Goal: Check status: Check status

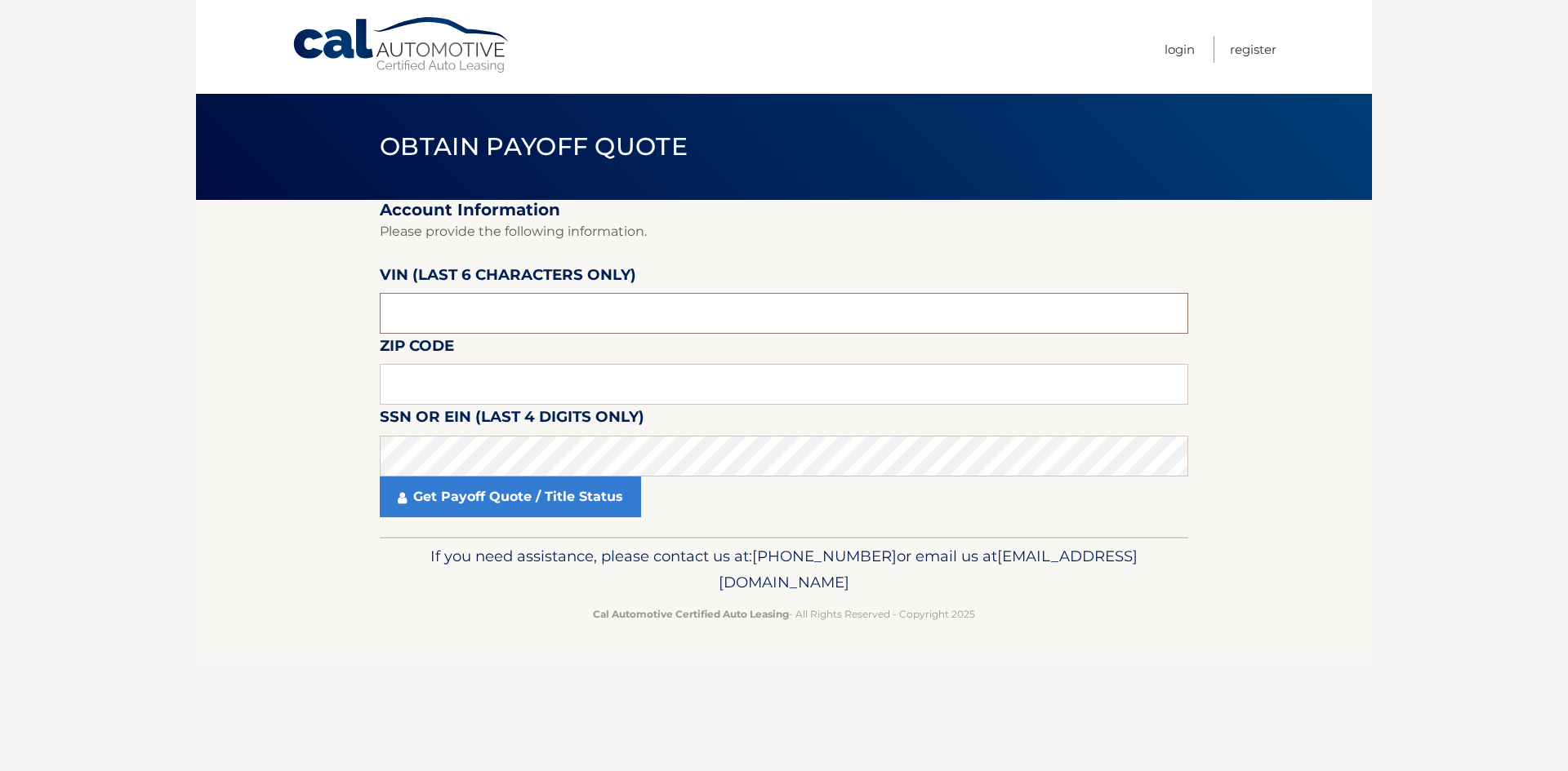
click at [441, 309] on input "text" at bounding box center [784, 313] width 809 height 41
drag, startPoint x: 441, startPoint y: 309, endPoint x: 261, endPoint y: 309, distance: 180.0
click at [261, 309] on section "Account Information Please provide the following information. VIN (last 6 chara…" at bounding box center [784, 368] width 1176 height 337
type input "655674"
click at [404, 375] on input "text" at bounding box center [784, 385] width 809 height 41
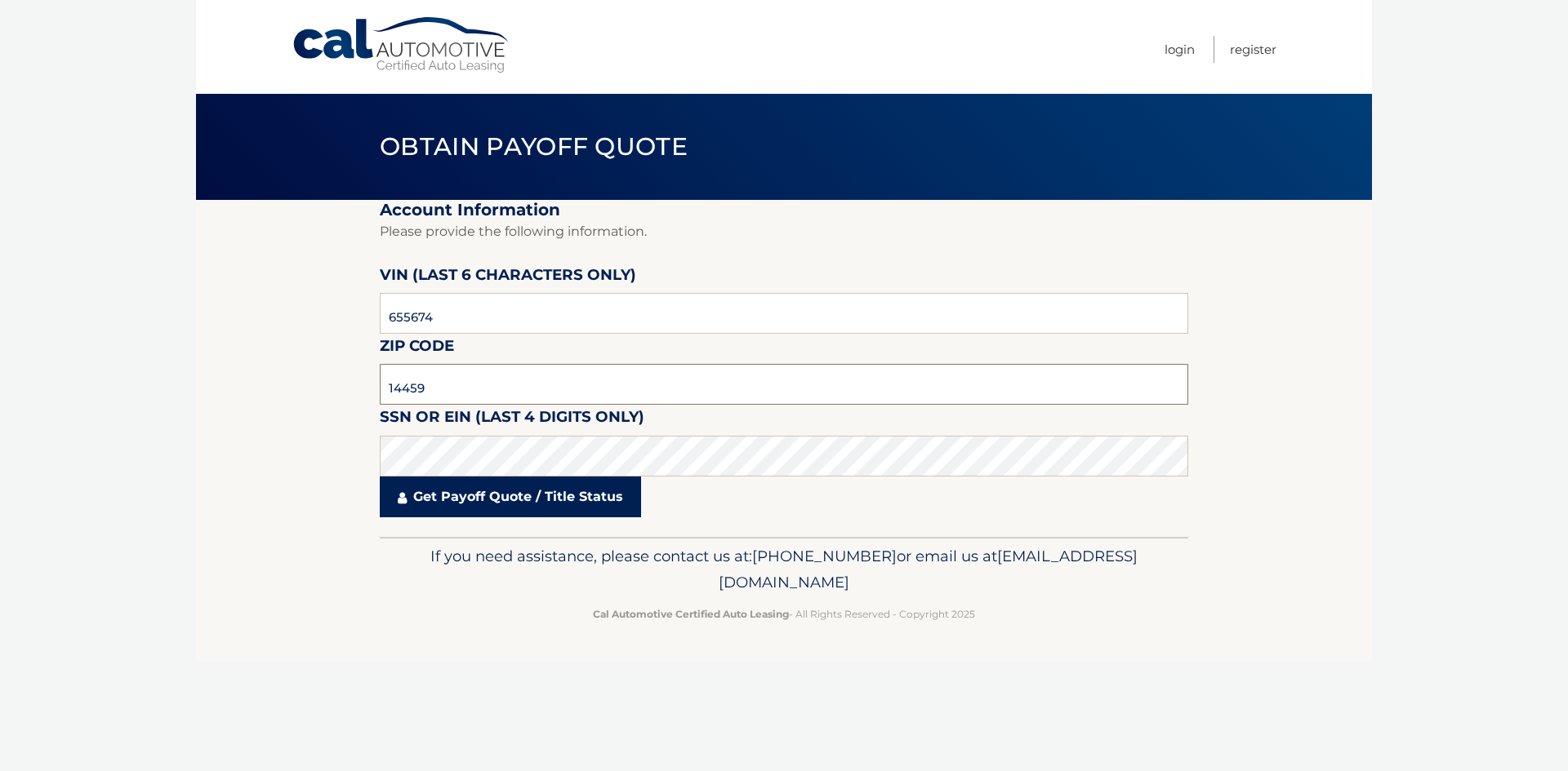
type input "14459"
click at [564, 514] on link "Get Payoff Quote / Title Status" at bounding box center [510, 497] width 261 height 41
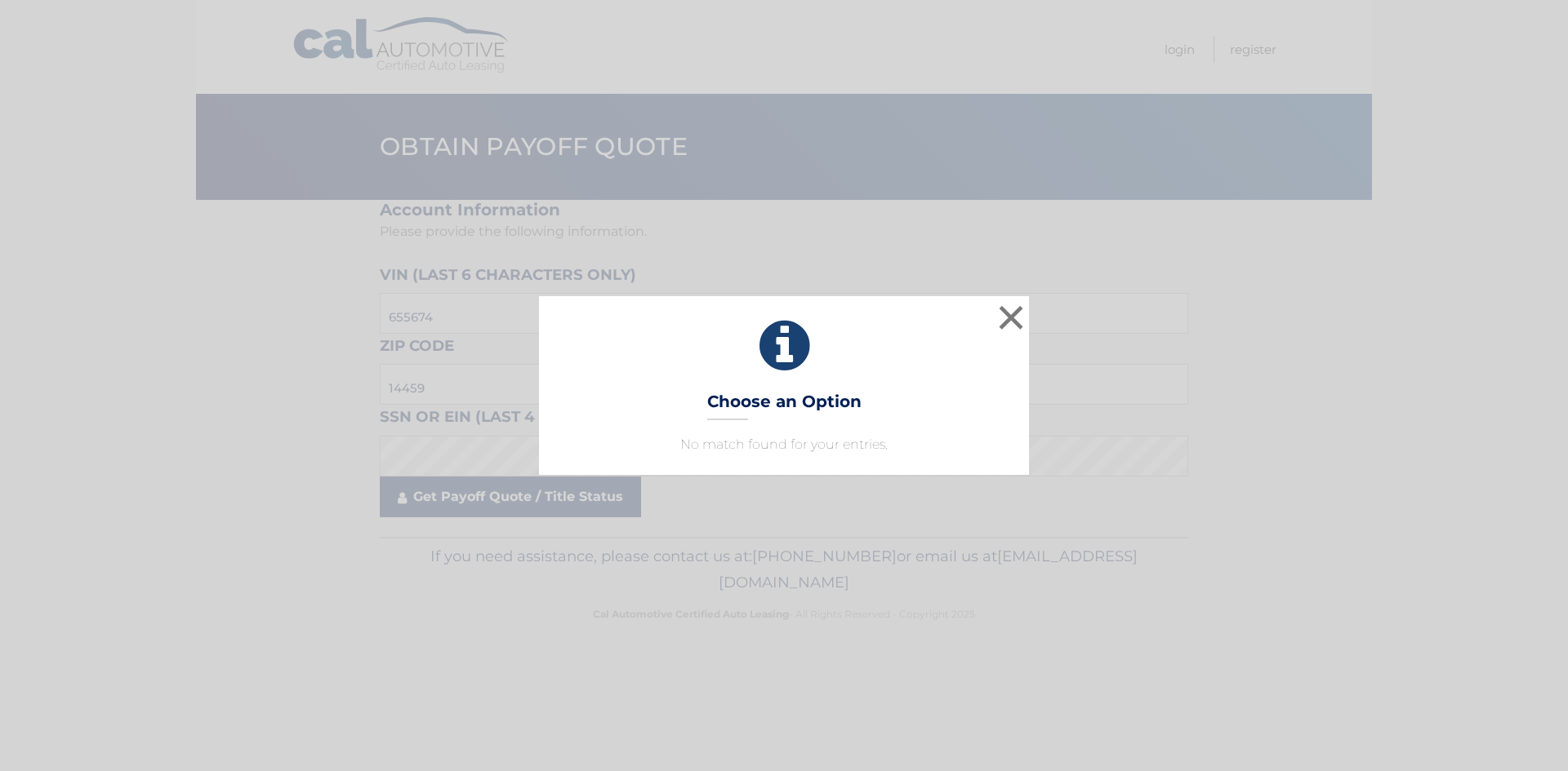
click at [550, 495] on div "× Choose an Option No match found for your entries. This is what you see on sec…" at bounding box center [784, 386] width 1568 height 771
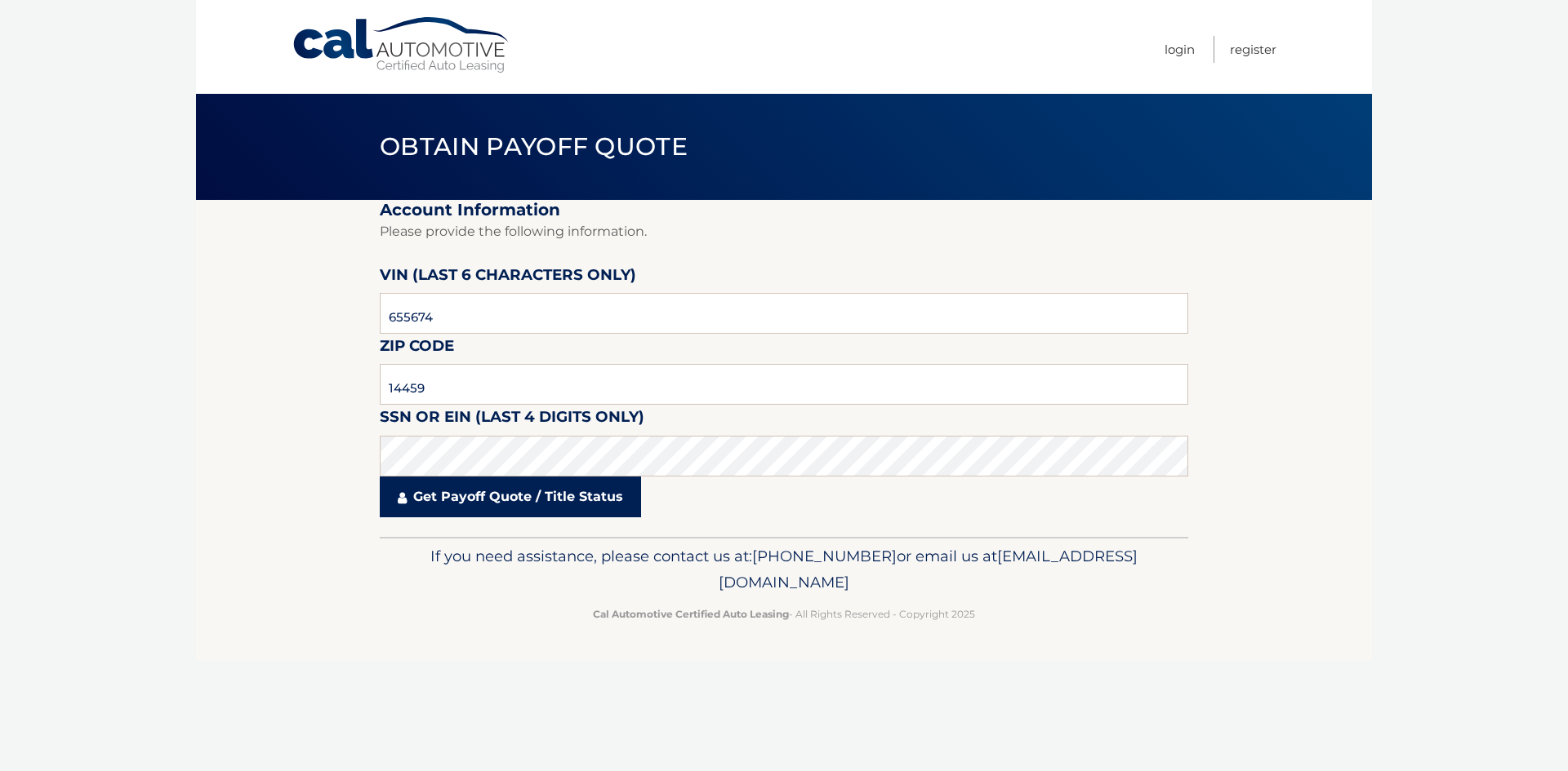
click at [511, 488] on link "Get Payoff Quote / Title Status" at bounding box center [510, 497] width 261 height 41
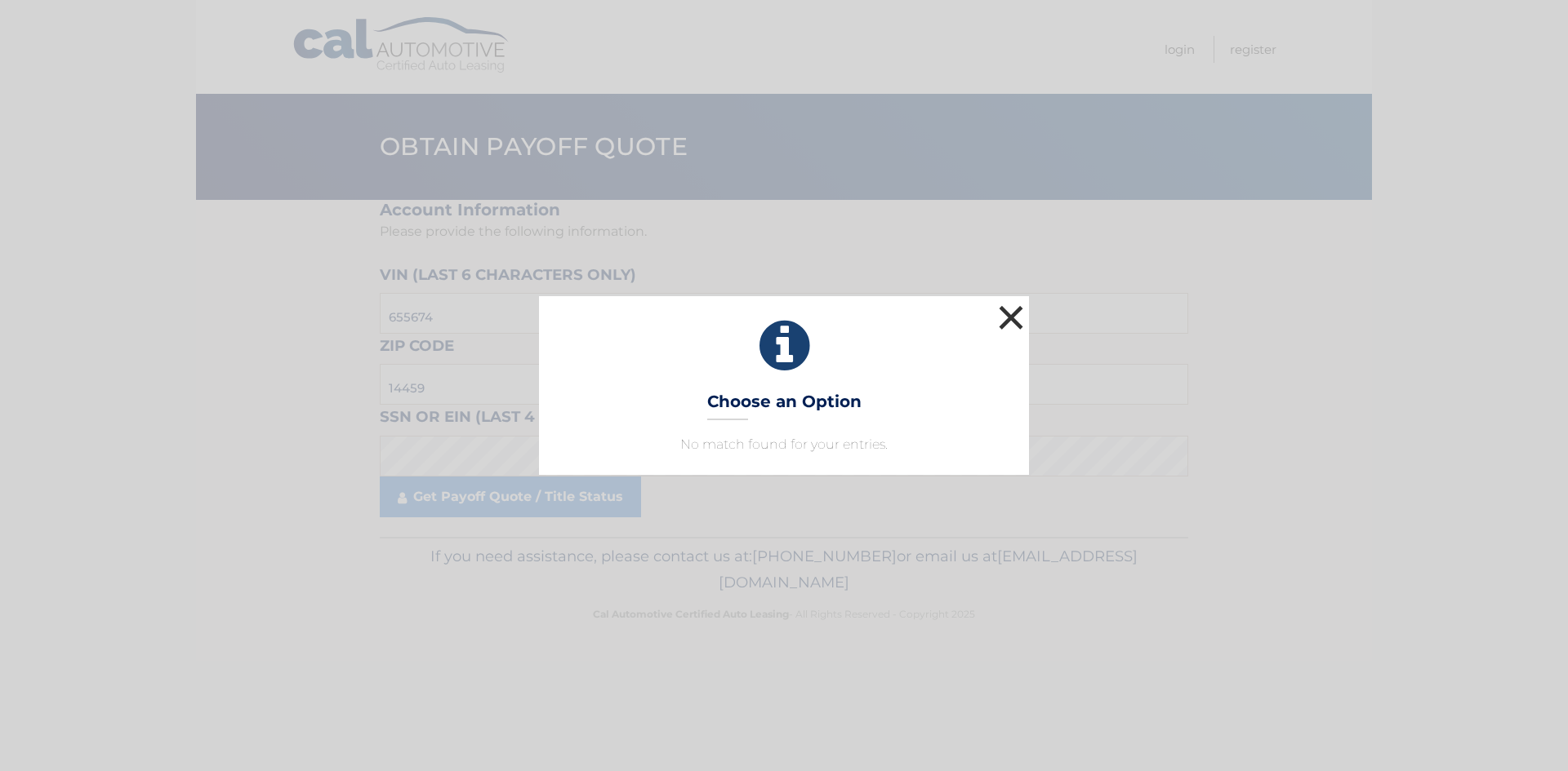
click at [1015, 316] on button "×" at bounding box center [1011, 317] width 33 height 33
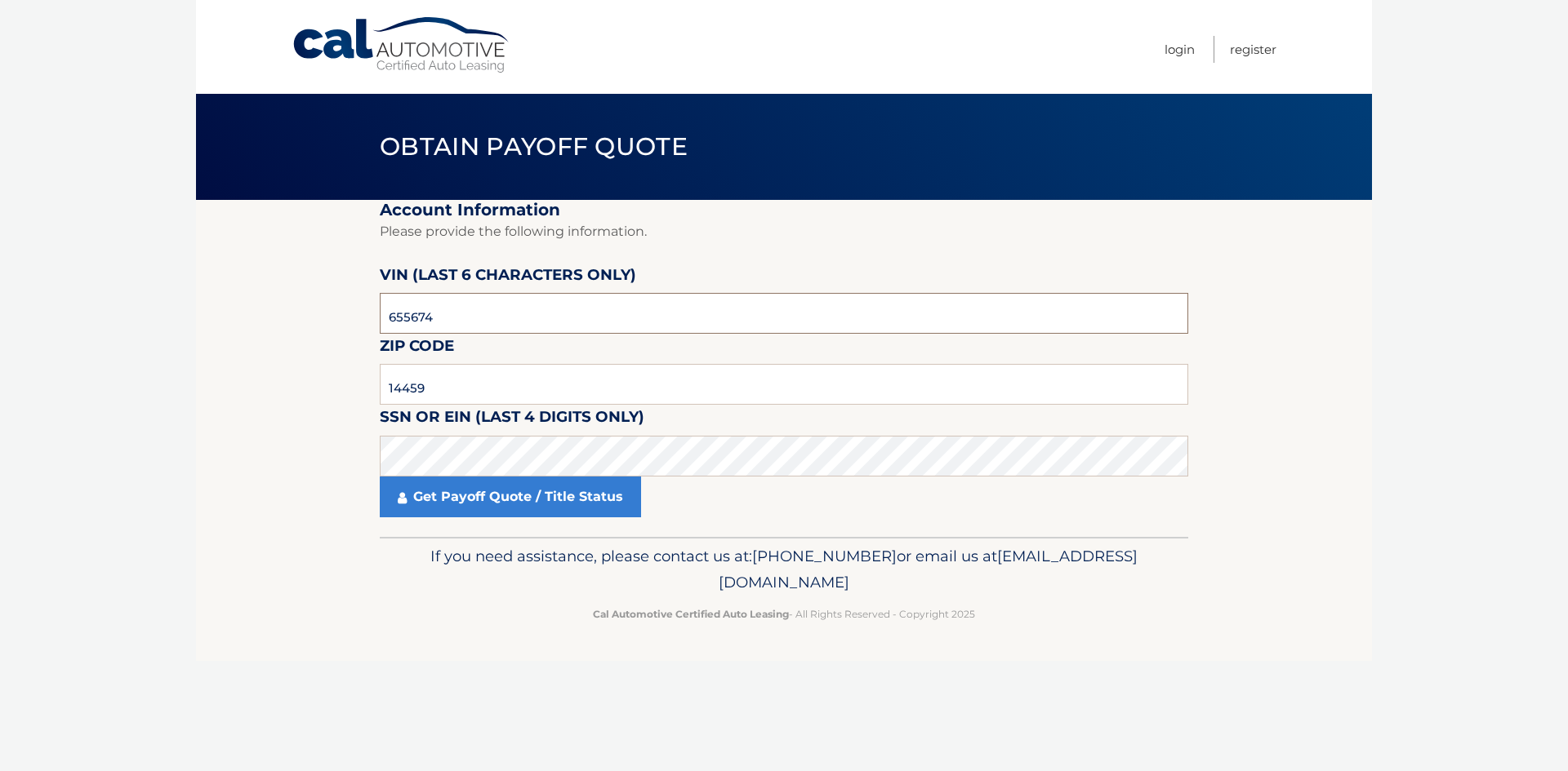
drag, startPoint x: 476, startPoint y: 311, endPoint x: 322, endPoint y: 308, distance: 154.0
click at [322, 308] on section "Account Information Please provide the following information. VIN (last 6 chara…" at bounding box center [784, 368] width 1176 height 337
type input "N70668"
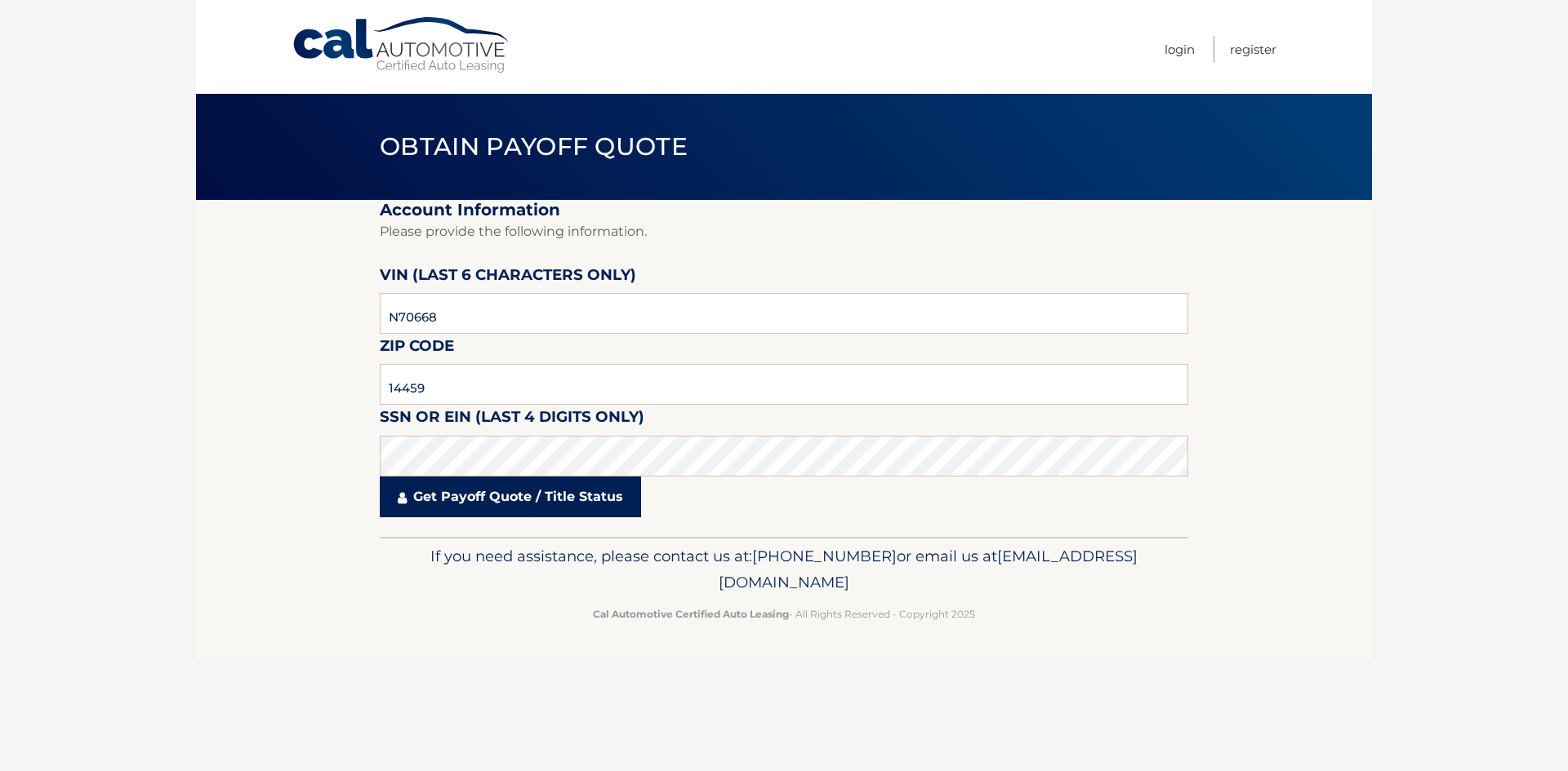
click at [551, 502] on link "Get Payoff Quote / Title Status" at bounding box center [510, 497] width 261 height 41
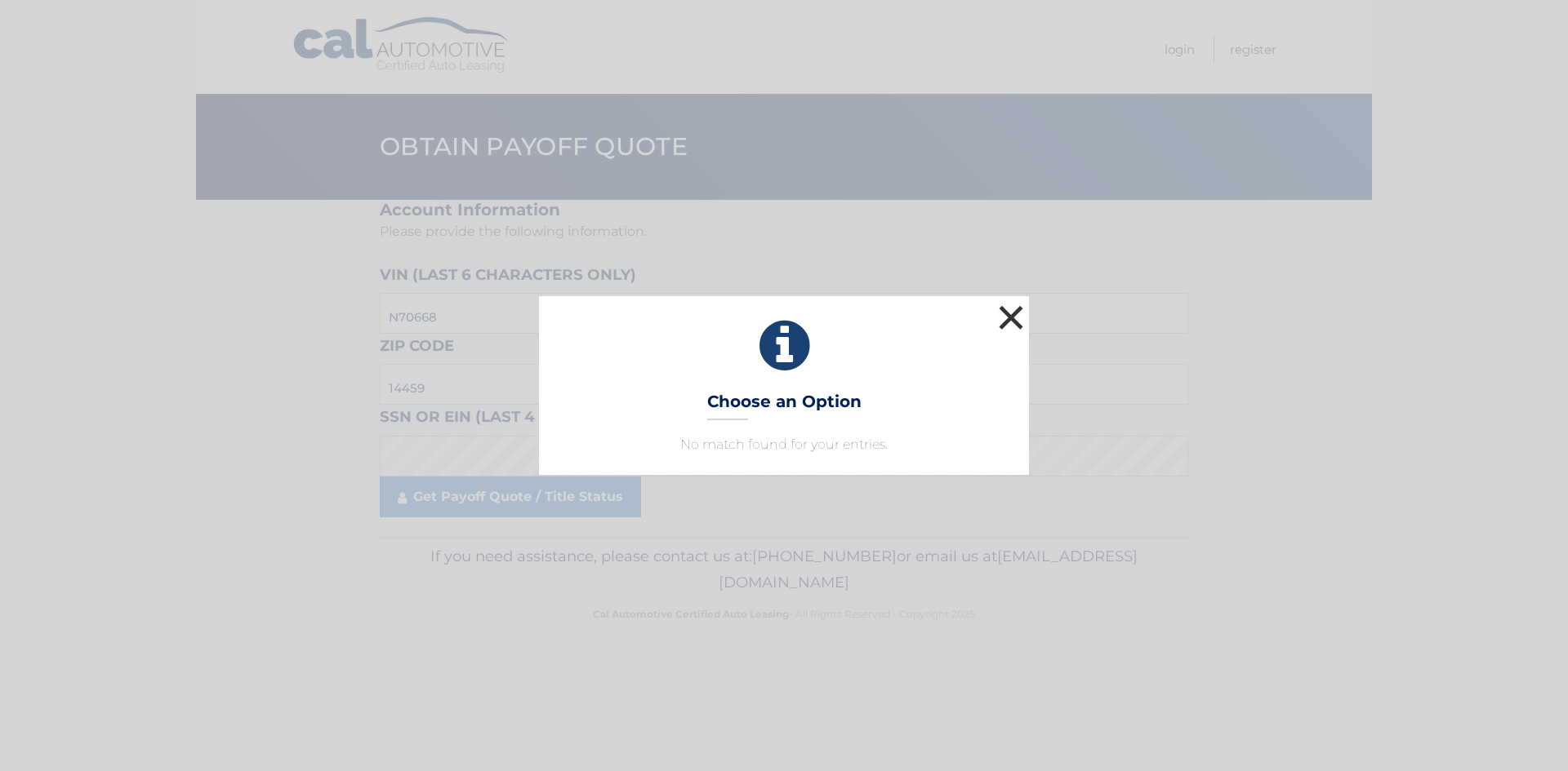
click at [1021, 314] on button "×" at bounding box center [1011, 317] width 33 height 33
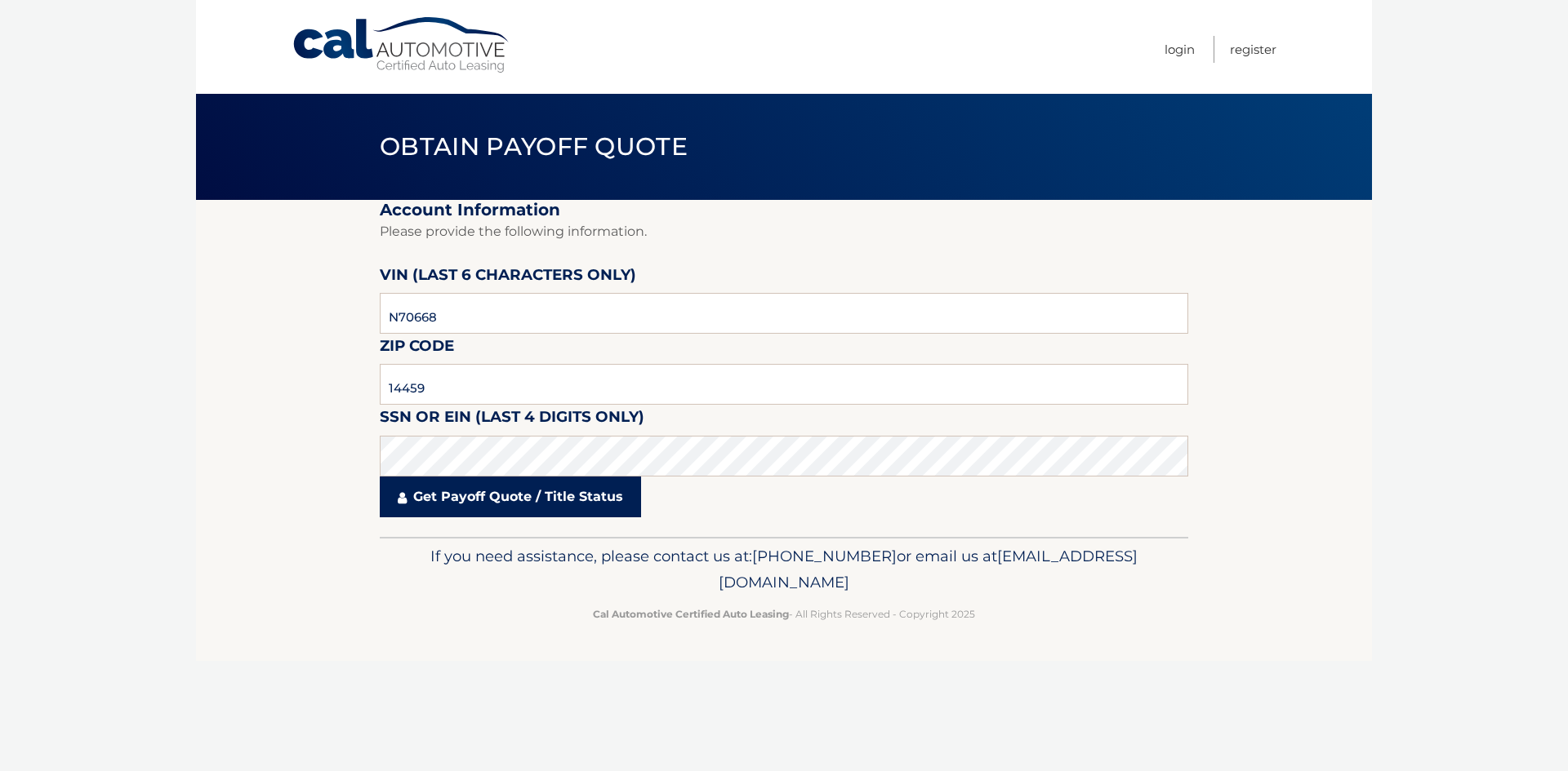
click at [521, 507] on link "Get Payoff Quote / Title Status" at bounding box center [510, 497] width 261 height 41
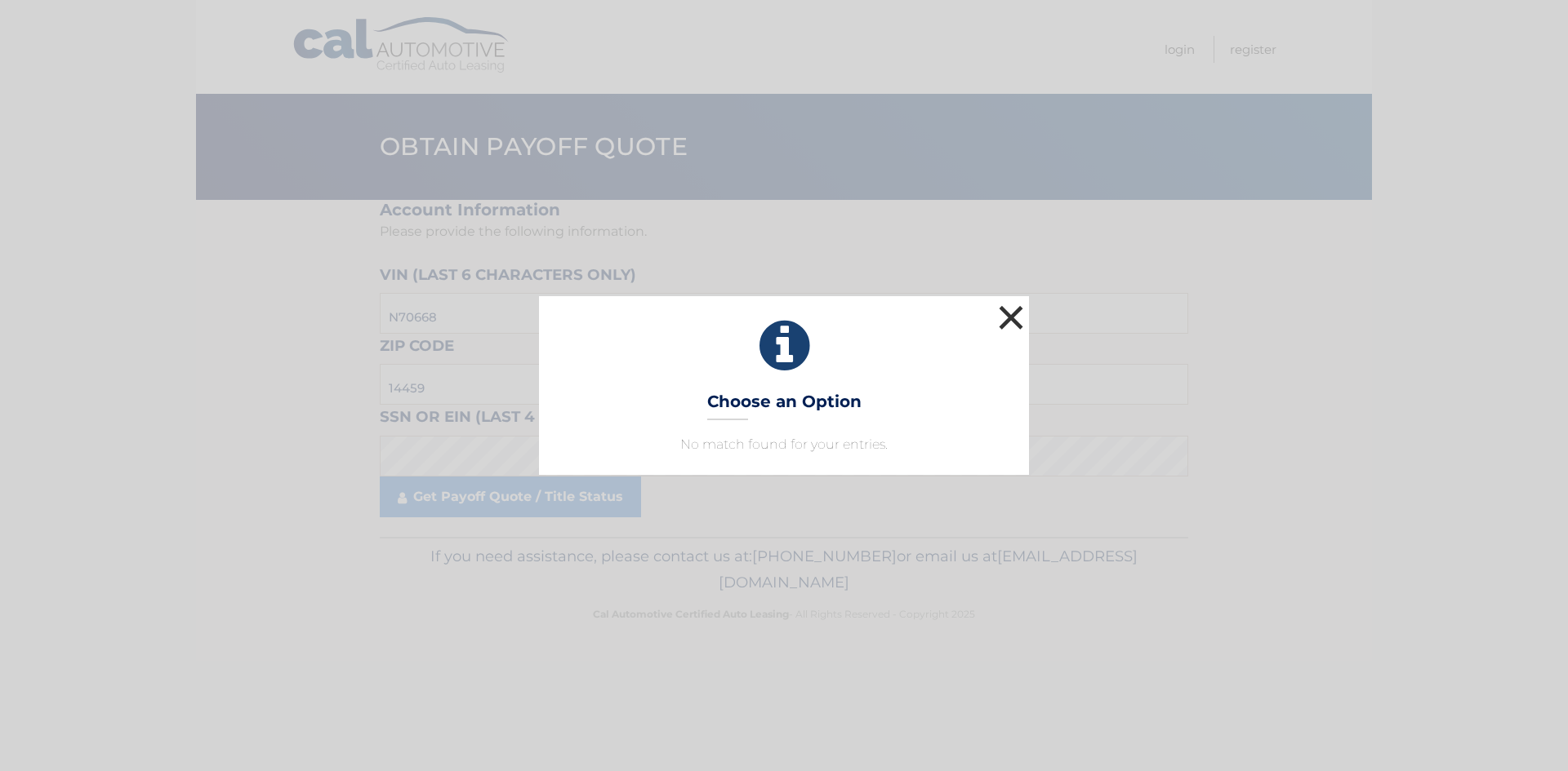
click at [1017, 310] on button "×" at bounding box center [1011, 317] width 33 height 33
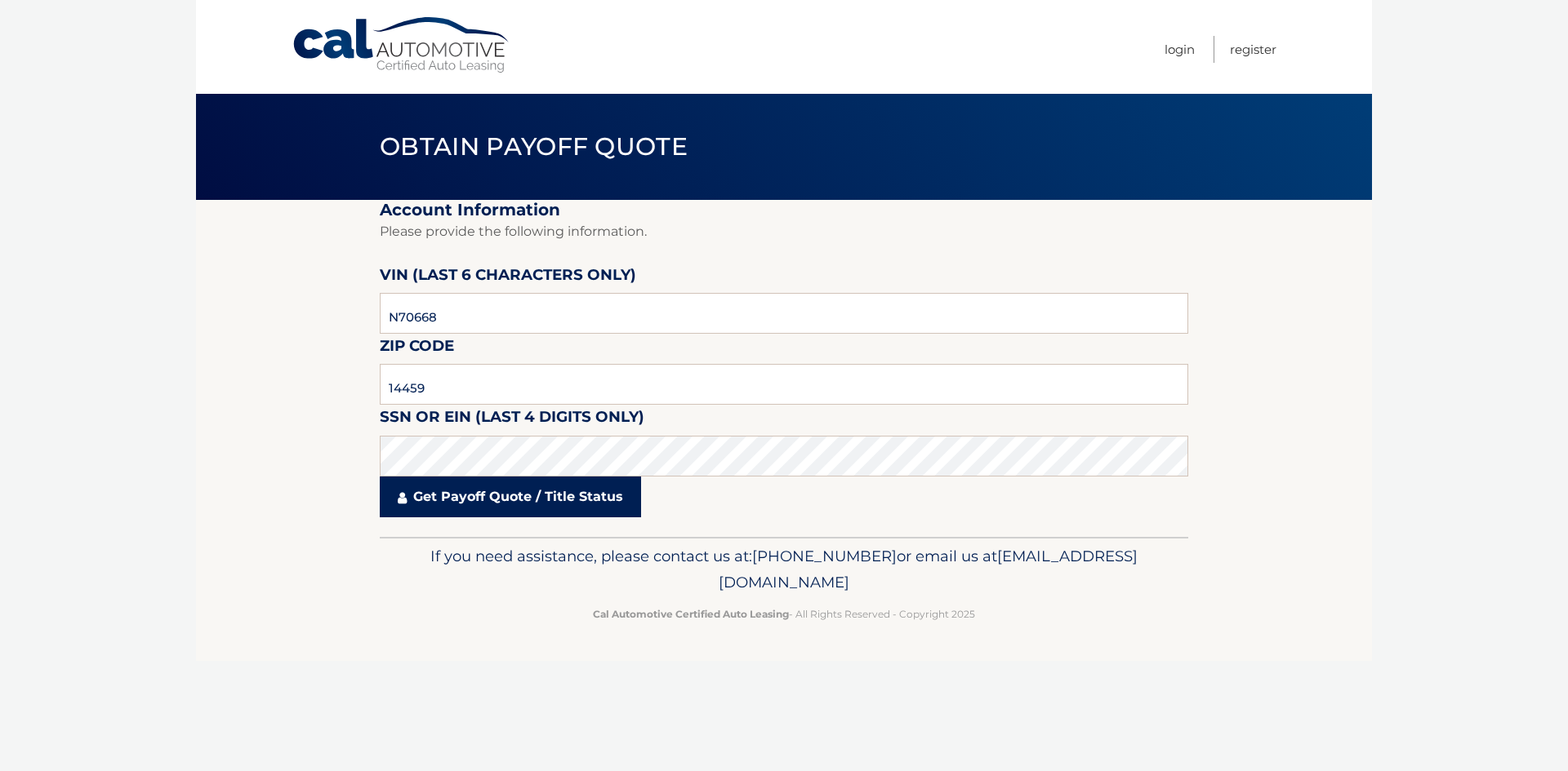
click at [512, 496] on link "Get Payoff Quote / Title Status" at bounding box center [510, 497] width 261 height 41
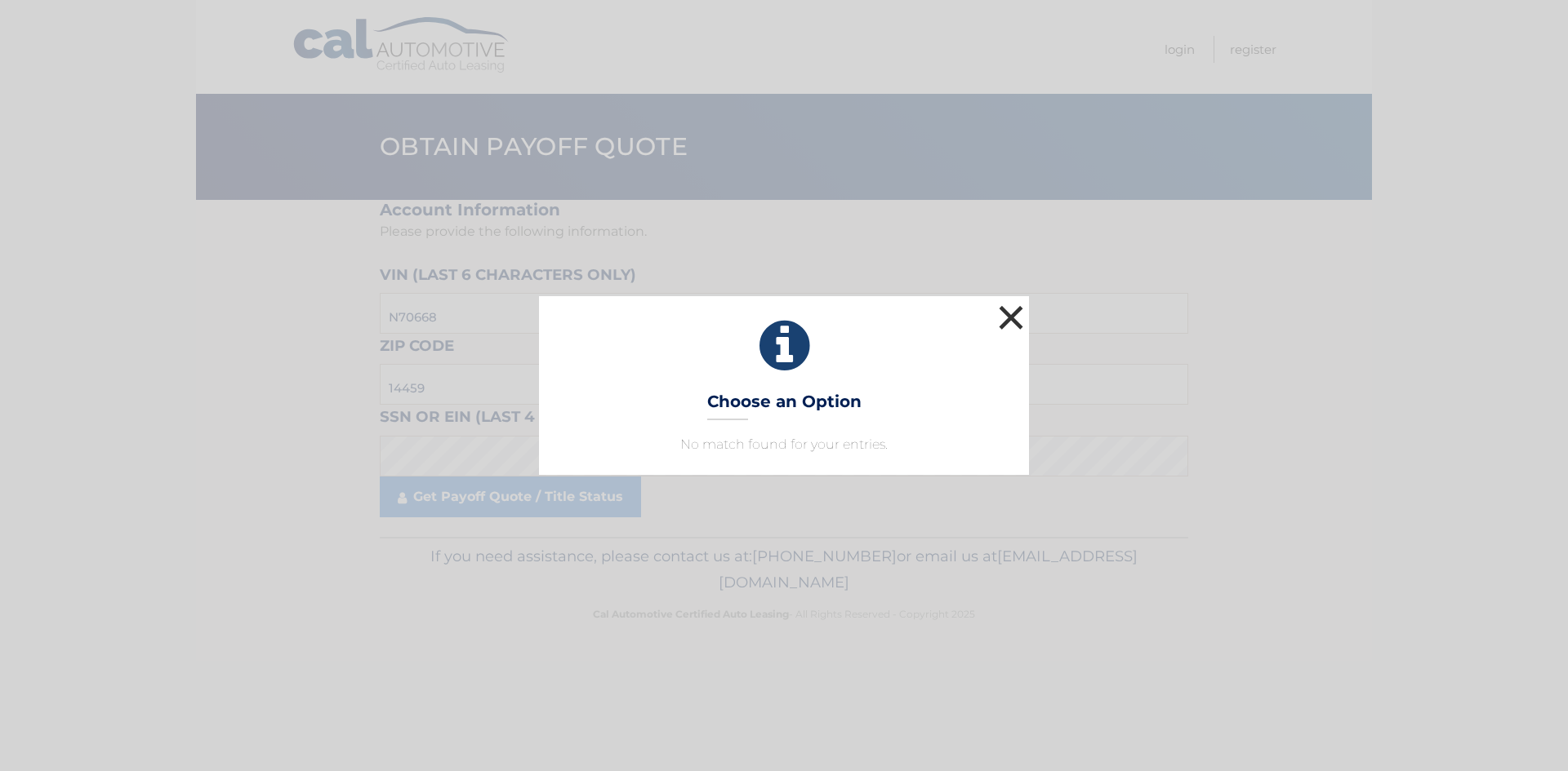
click at [1014, 312] on button "×" at bounding box center [1011, 317] width 33 height 33
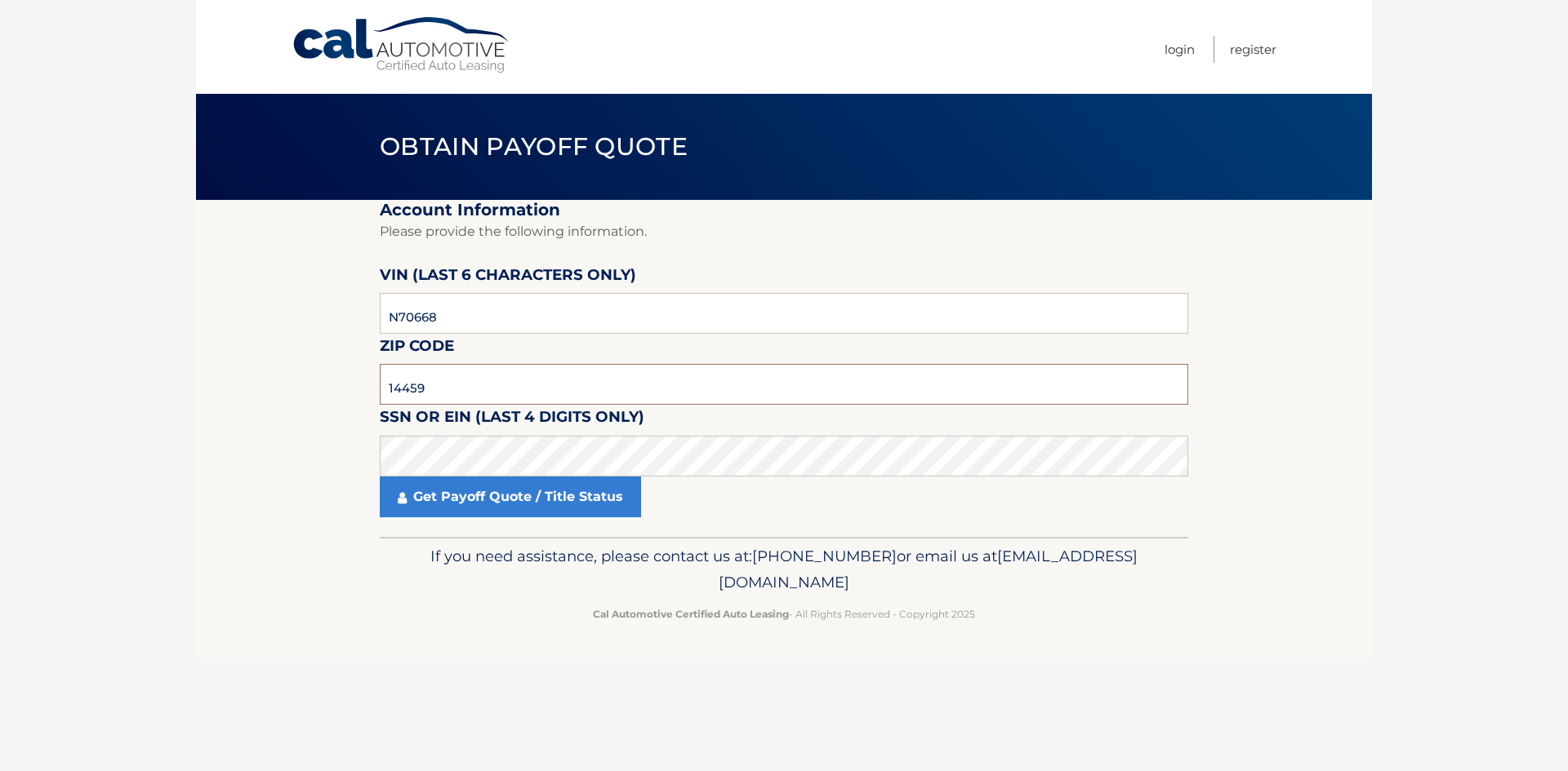
click at [412, 385] on input "14459" at bounding box center [784, 385] width 809 height 41
click at [562, 506] on link "Get Payoff Quote / Title Status" at bounding box center [510, 497] width 261 height 41
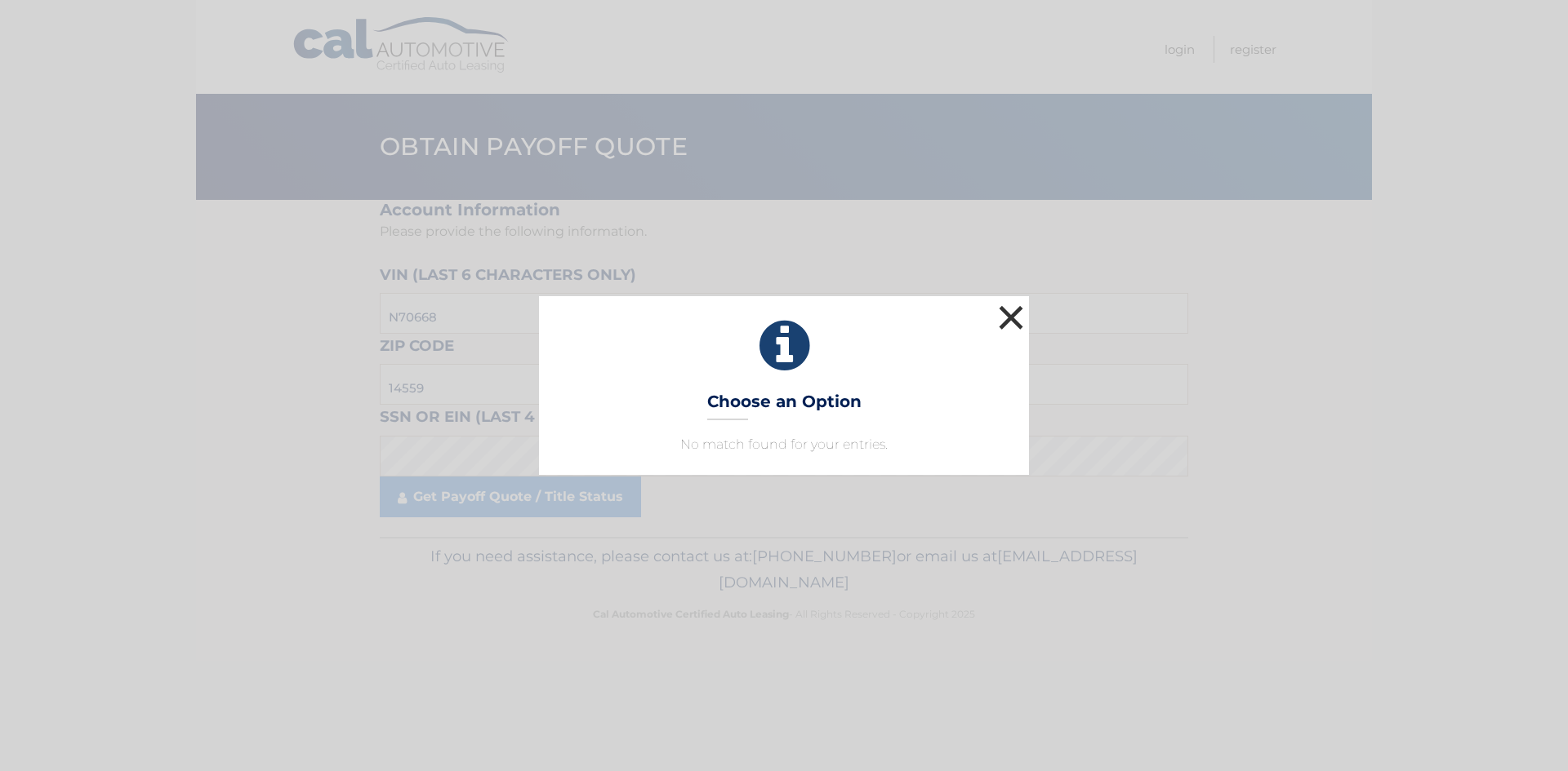
click at [1014, 310] on button "×" at bounding box center [1011, 317] width 33 height 33
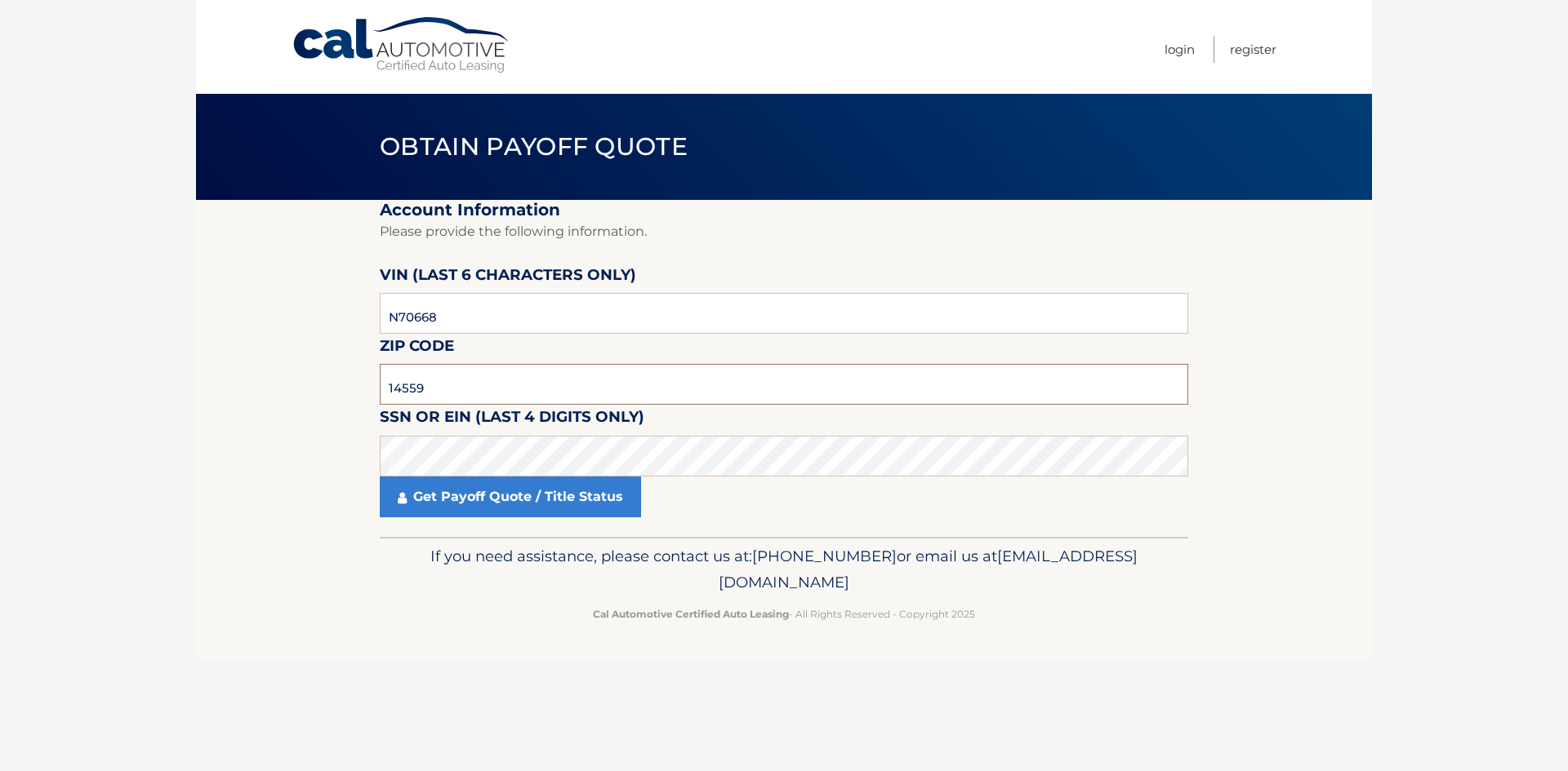
drag, startPoint x: 464, startPoint y: 390, endPoint x: 352, endPoint y: 390, distance: 112.0
click at [352, 390] on section "Account Information Please provide the following information. VIN (last 6 chara…" at bounding box center [784, 368] width 1176 height 337
click at [547, 497] on link "Get Payoff Quote / Title Status" at bounding box center [510, 497] width 261 height 41
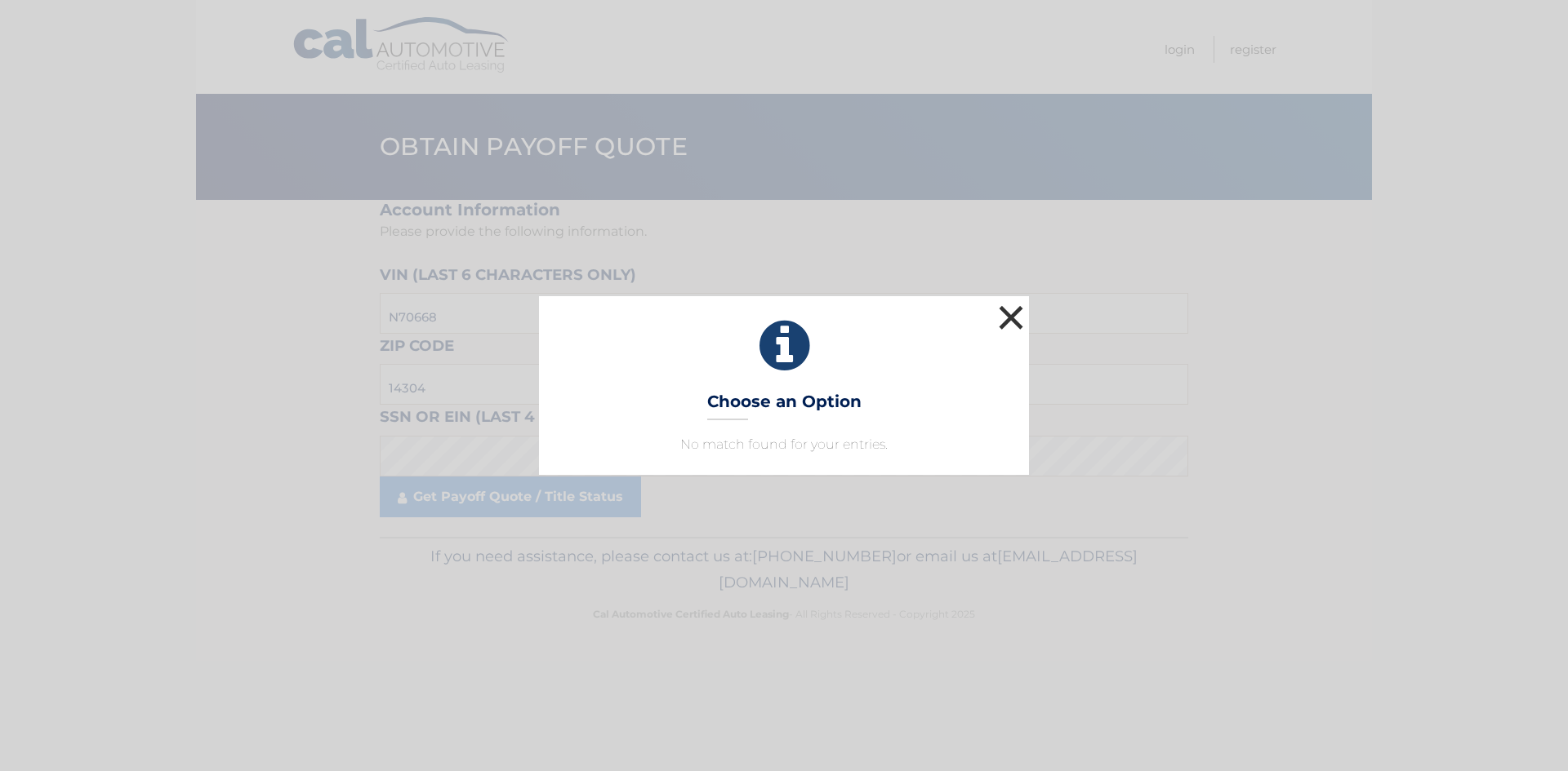
click at [1022, 310] on button "×" at bounding box center [1011, 317] width 33 height 33
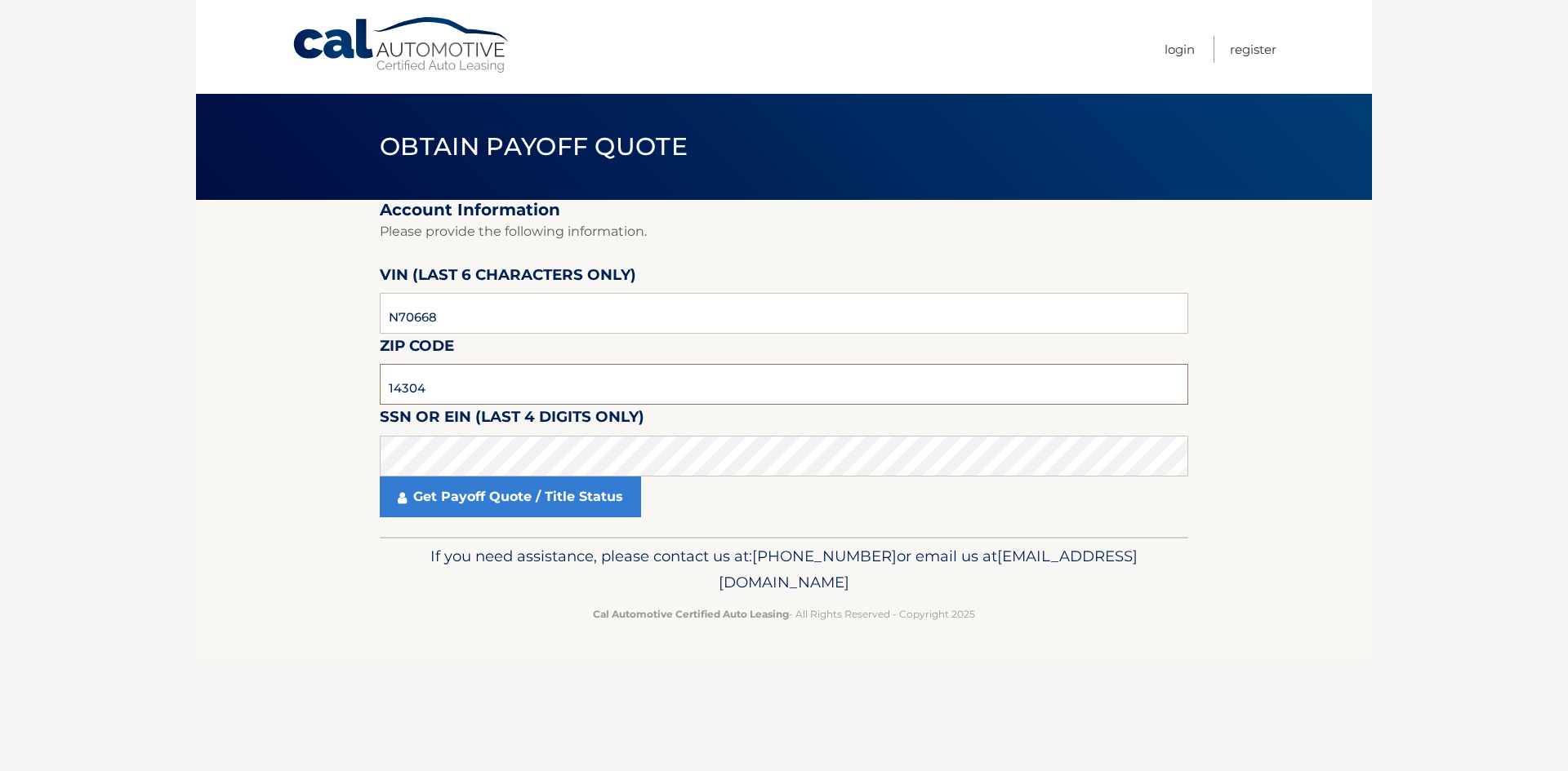
drag, startPoint x: 436, startPoint y: 387, endPoint x: 343, endPoint y: 391, distance: 93.1
click at [343, 391] on section "Account Information Please provide the following information. VIN (last 6 chara…" at bounding box center [784, 368] width 1176 height 337
type input "14616"
click at [556, 488] on link "Get Payoff Quote / Title Status" at bounding box center [510, 497] width 261 height 41
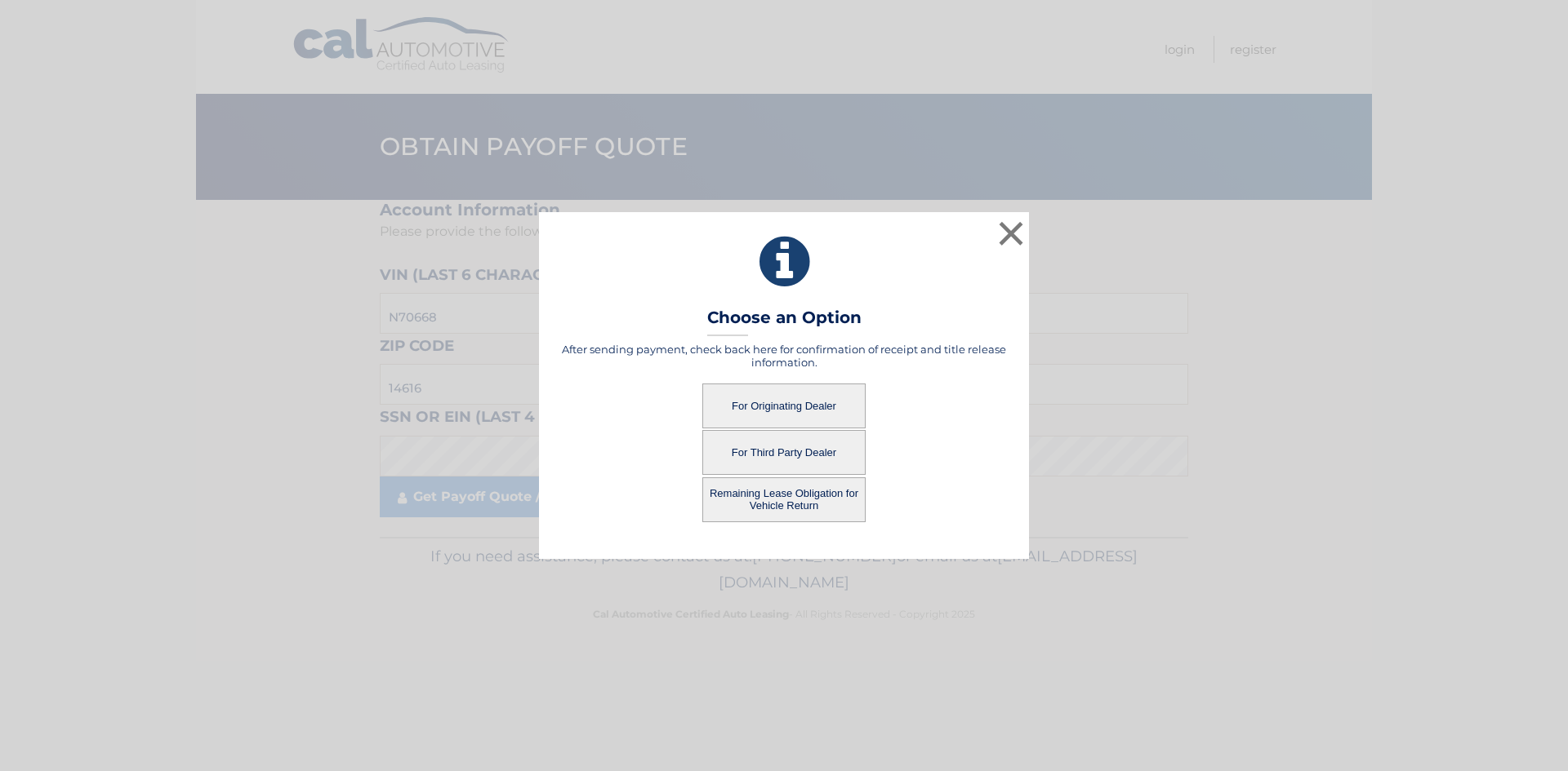
click at [799, 448] on button "For Third Party Dealer" at bounding box center [784, 453] width 163 height 45
click at [797, 448] on button "For Third Party Dealer" at bounding box center [784, 453] width 163 height 45
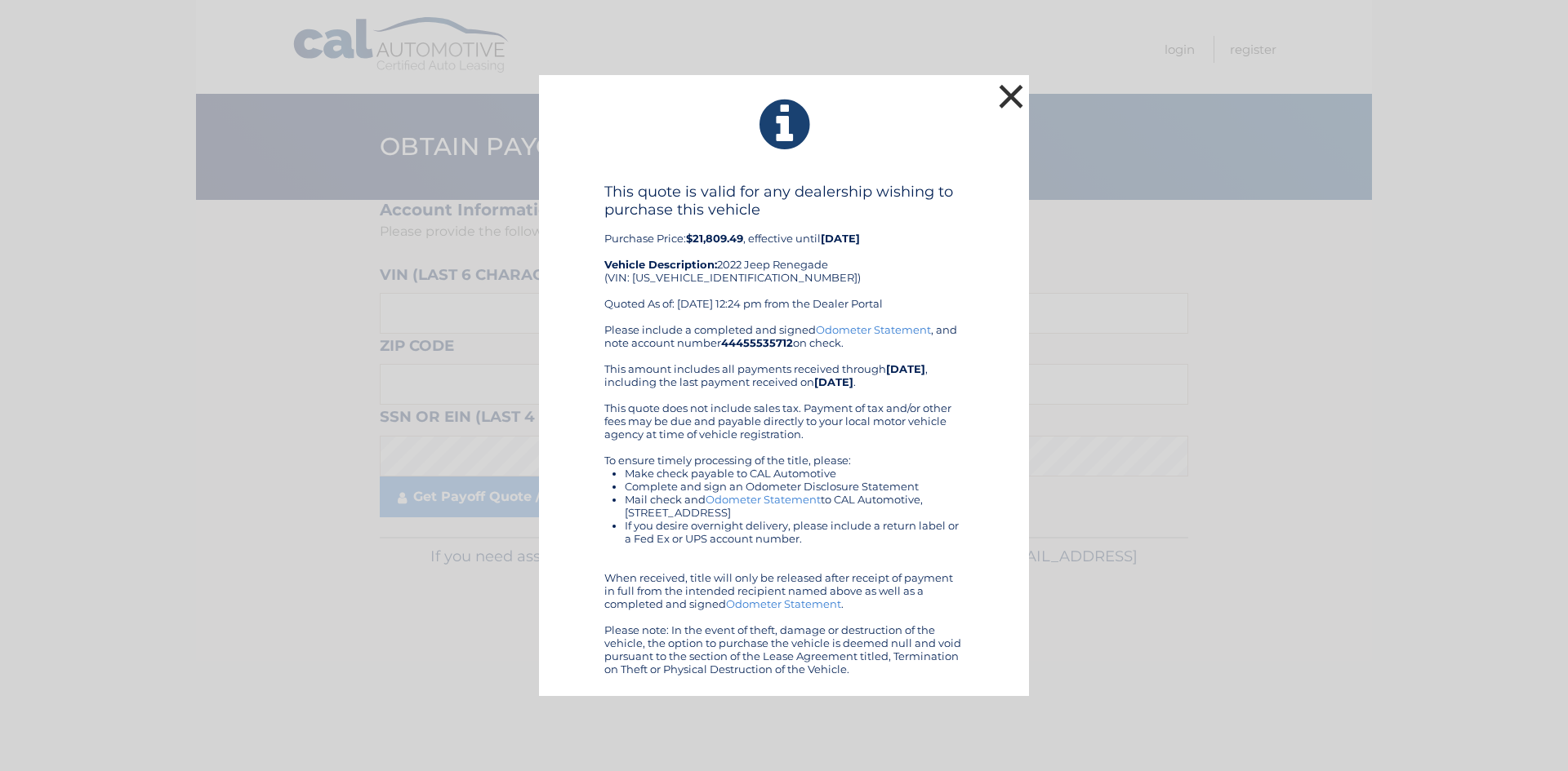
click at [1016, 96] on button "×" at bounding box center [1011, 96] width 33 height 33
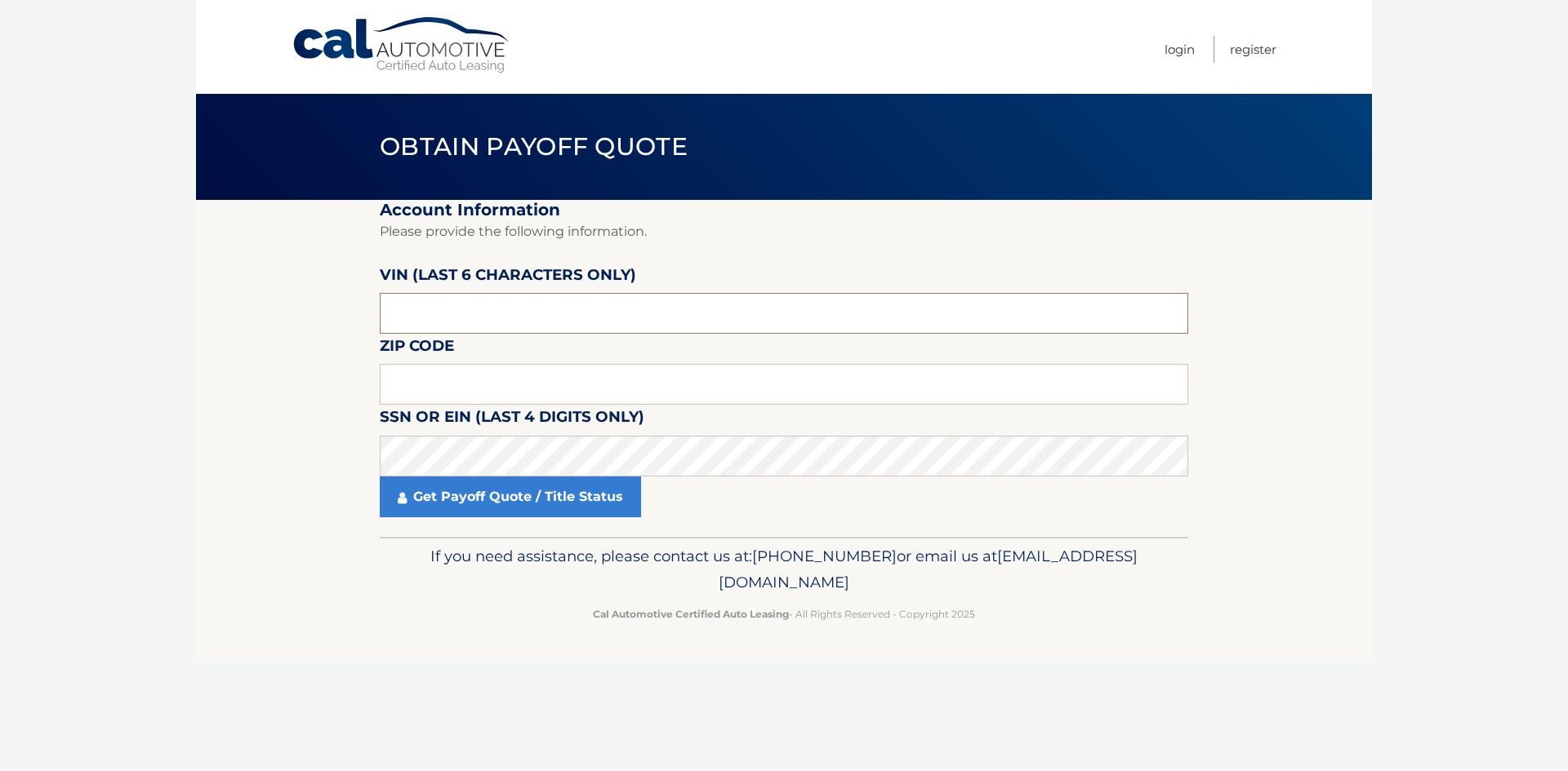
click at [443, 306] on input "text" at bounding box center [784, 313] width 809 height 41
click at [444, 306] on input "text" at bounding box center [784, 313] width 809 height 41
click at [422, 389] on input "text" at bounding box center [784, 385] width 809 height 41
type input "14616"
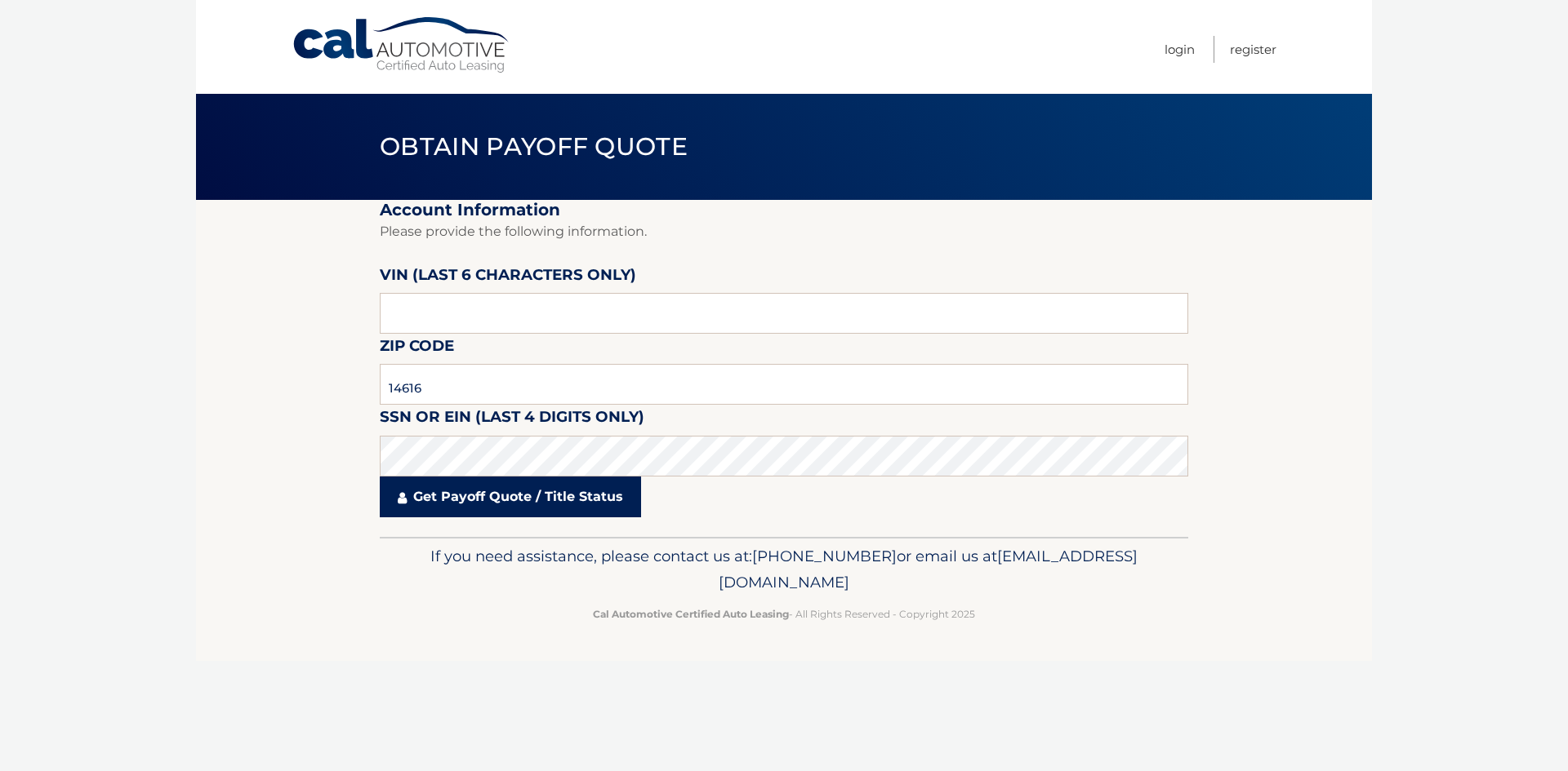
click at [480, 497] on link "Get Payoff Quote / Title Status" at bounding box center [510, 497] width 261 height 41
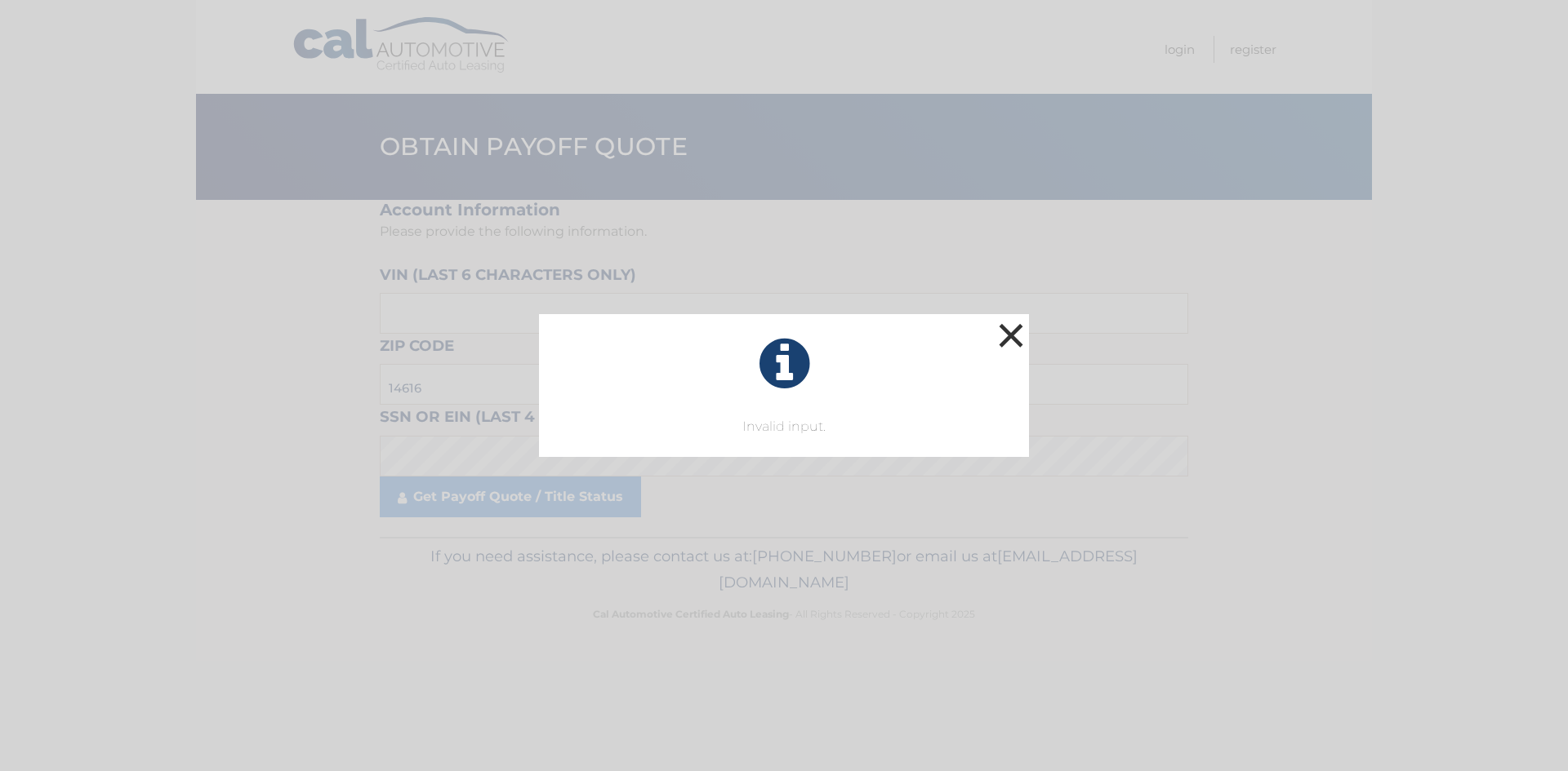
click at [1012, 330] on button "×" at bounding box center [1011, 335] width 33 height 33
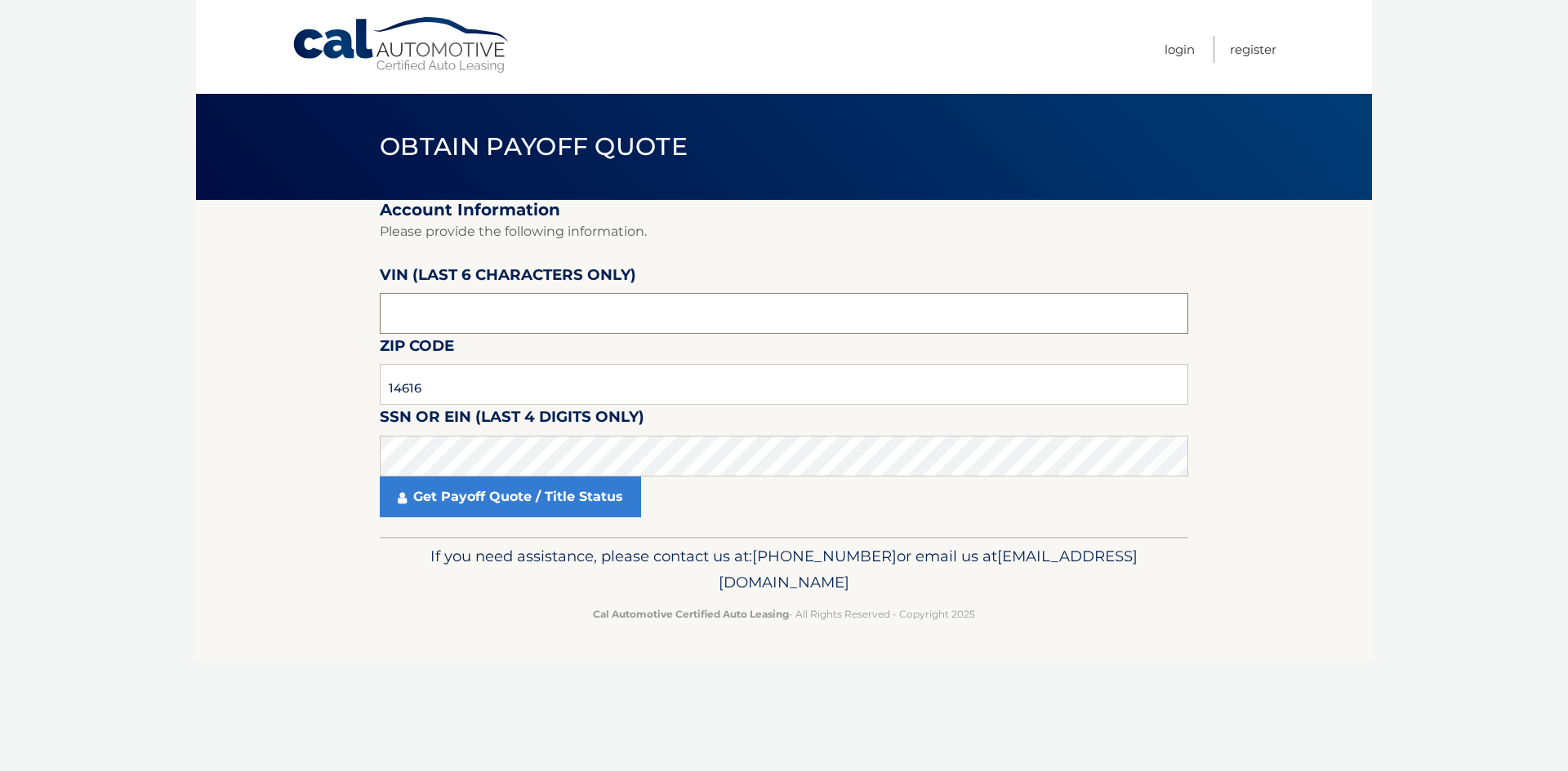
drag, startPoint x: 454, startPoint y: 311, endPoint x: 332, endPoint y: 311, distance: 122.0
click at [332, 311] on section "Account Information Please provide the following information. VIN (last 6 chara…" at bounding box center [784, 368] width 1176 height 337
type input "N70668"
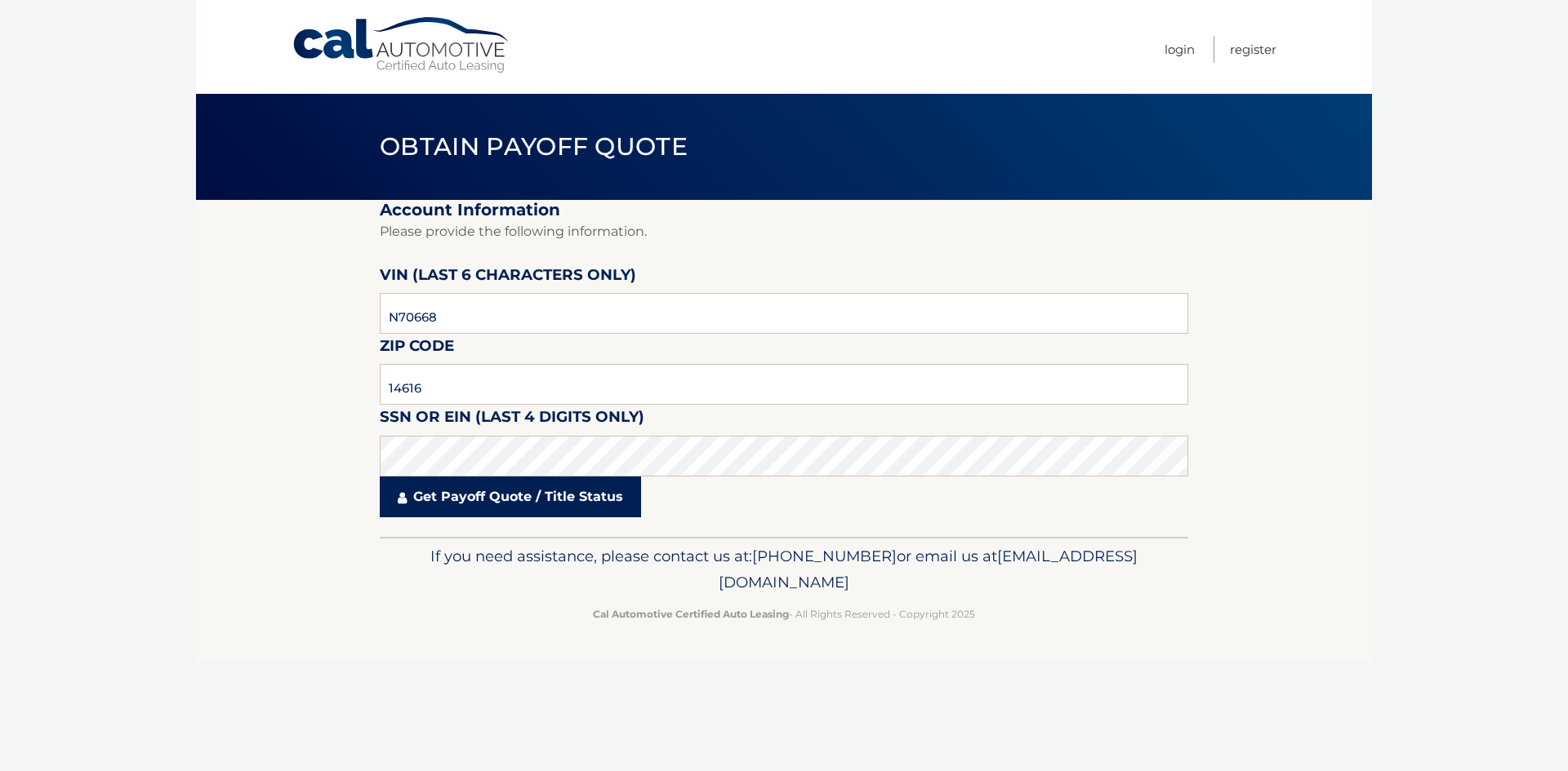
click at [507, 498] on link "Get Payoff Quote / Title Status" at bounding box center [510, 497] width 261 height 41
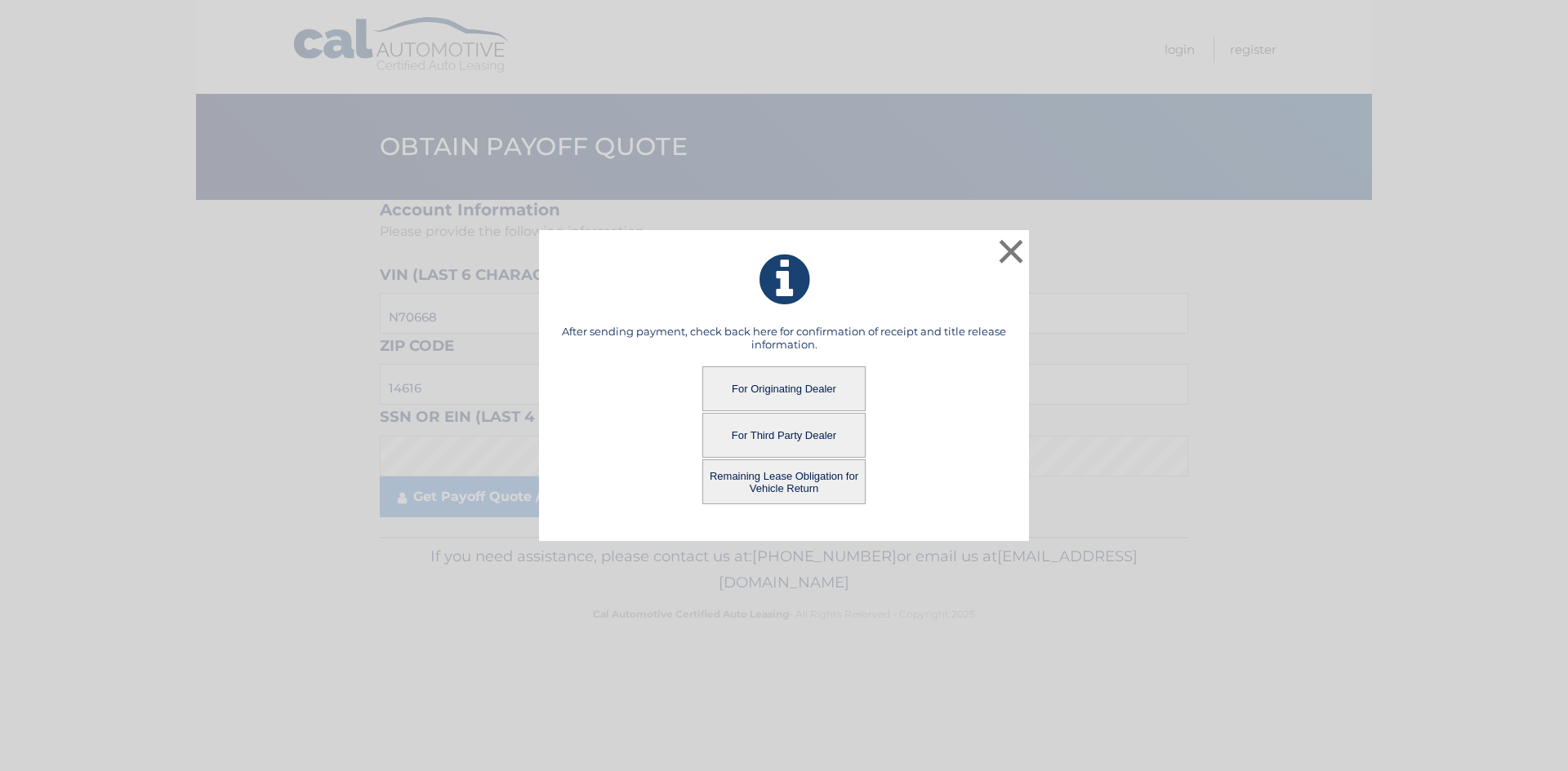
click at [825, 488] on button "Remaining Lease Obligation for Vehicle Return" at bounding box center [784, 482] width 163 height 45
click at [814, 482] on button "Remaining Lease Obligation for Vehicle Return" at bounding box center [784, 482] width 163 height 45
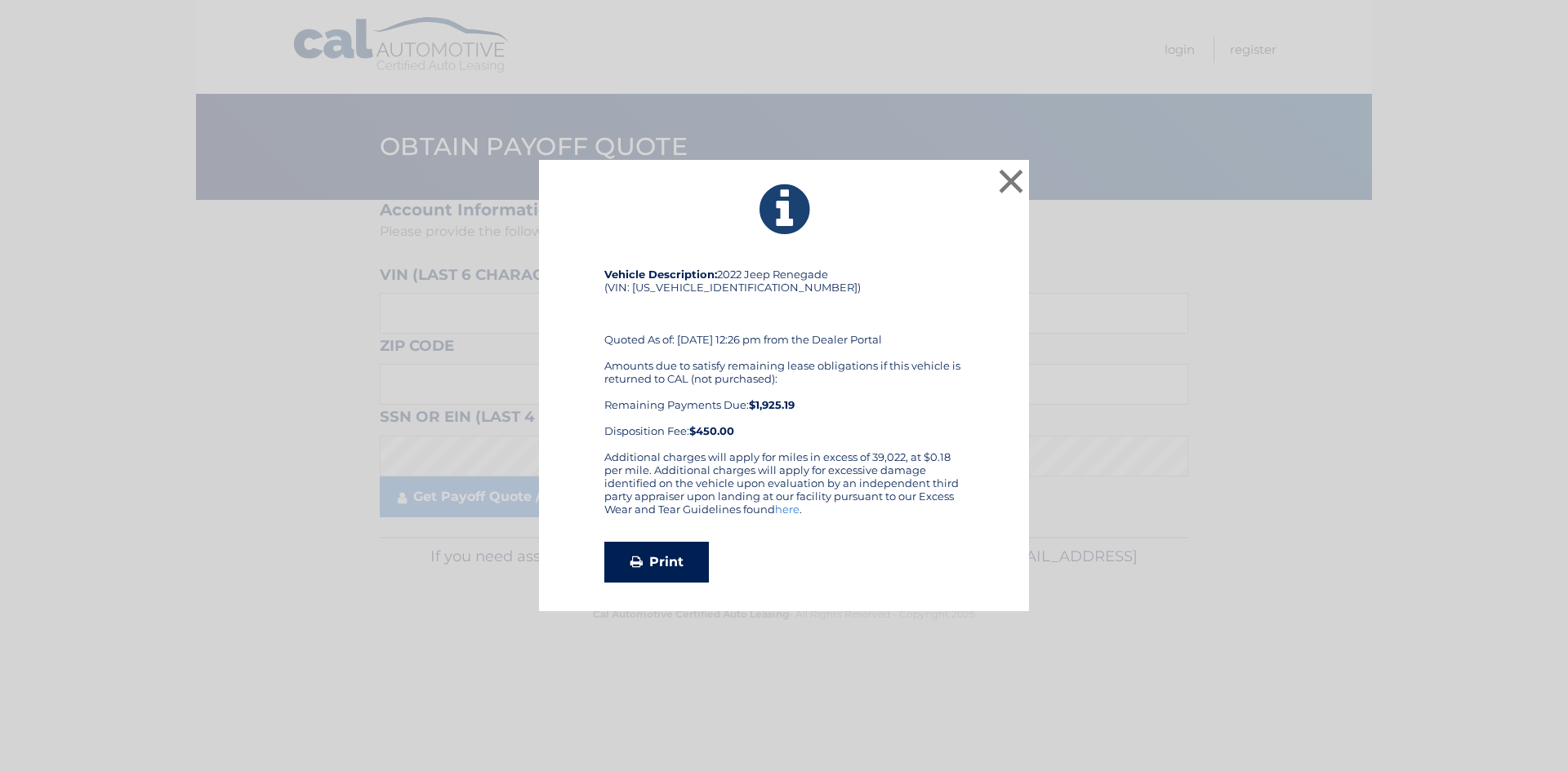
click at [662, 561] on link "Print" at bounding box center [656, 563] width 104 height 41
